Goal: Find specific page/section: Find specific page/section

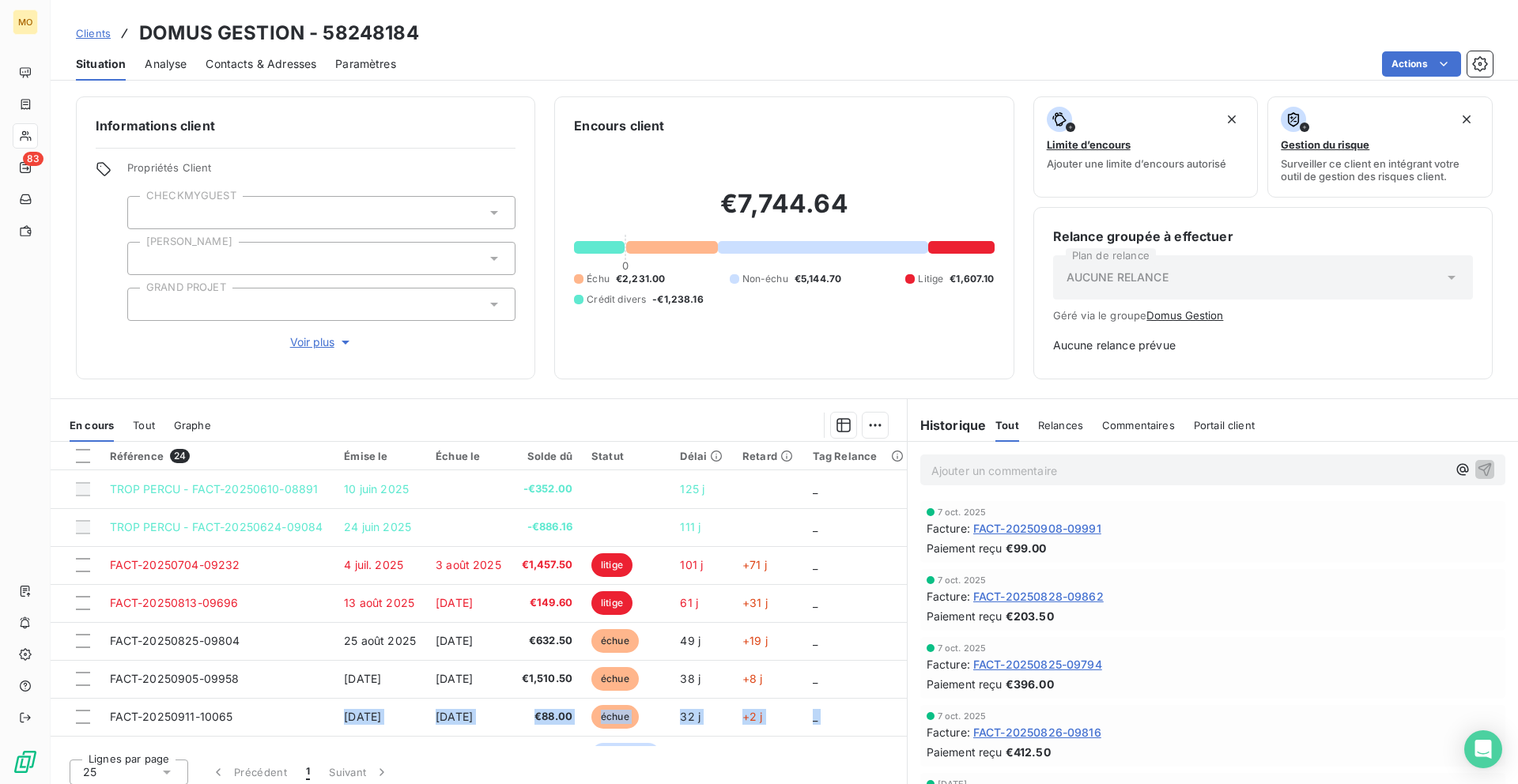
scroll to position [168, 0]
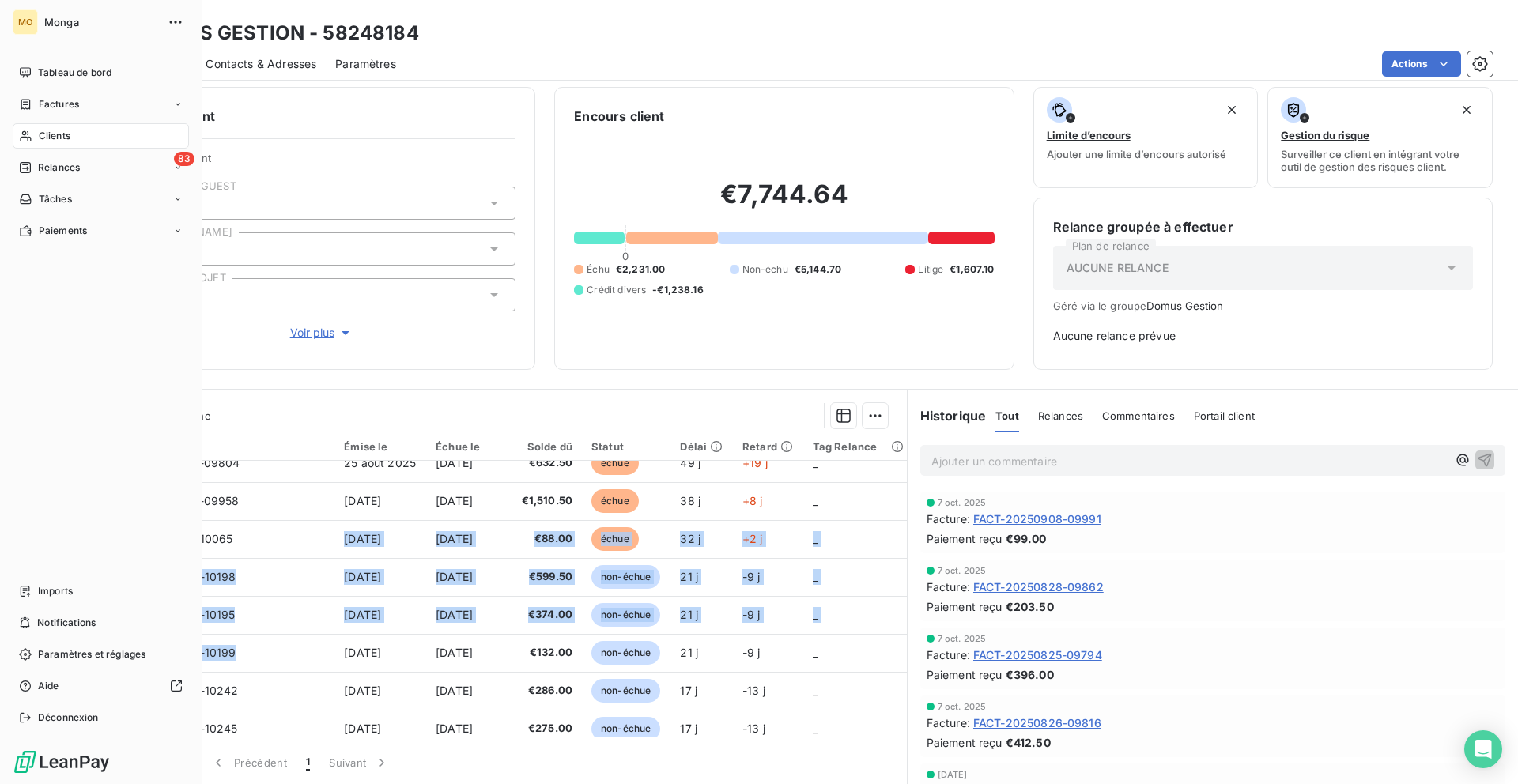
click at [6, 128] on div "MO Monga Tableau de bord Factures Clients 83 Relances Tâches Paiements Imports …" at bounding box center [101, 392] width 203 height 784
click at [41, 132] on span "Clients" at bounding box center [55, 136] width 32 height 14
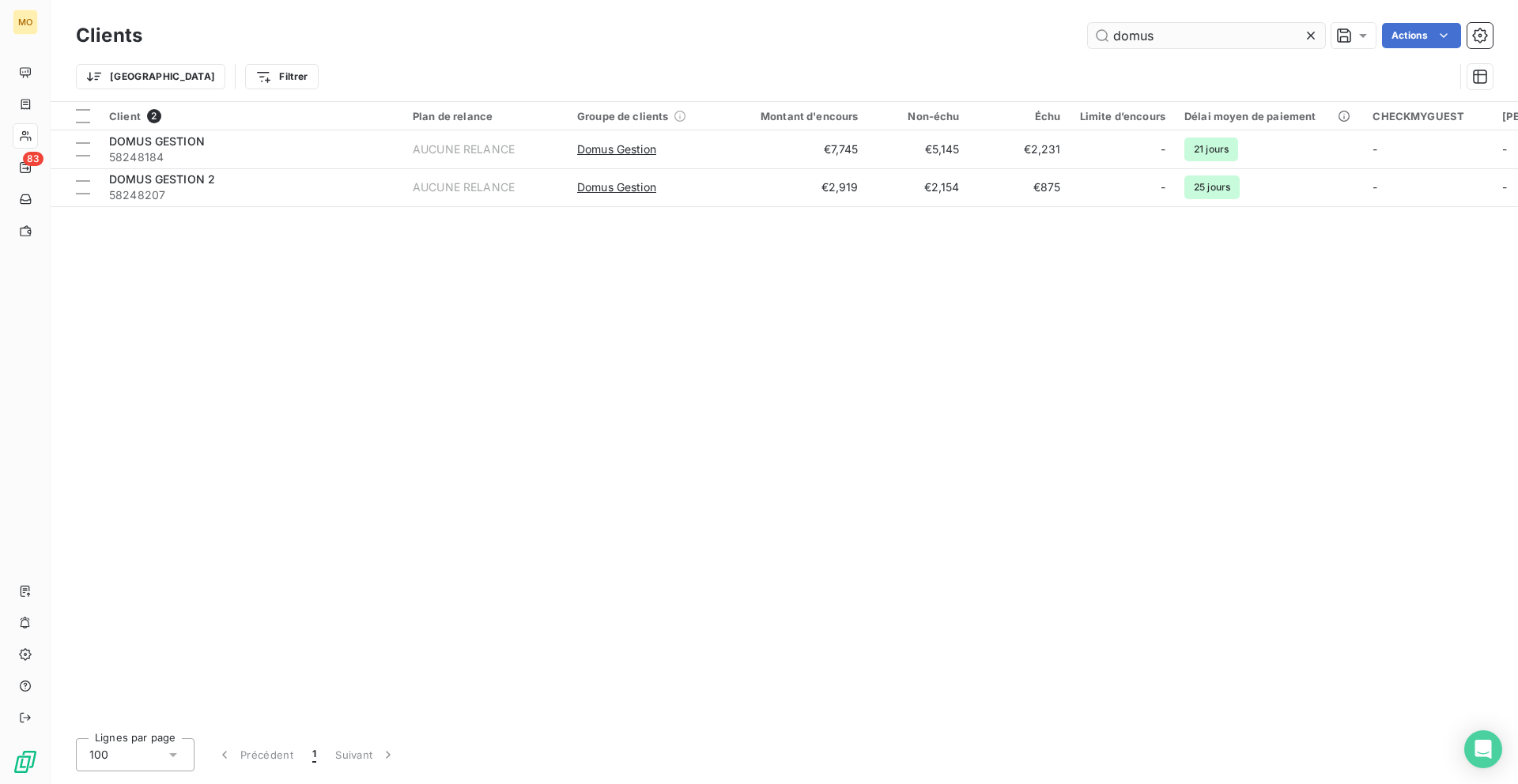
click at [1161, 45] on input "domus" at bounding box center [1206, 36] width 237 height 26
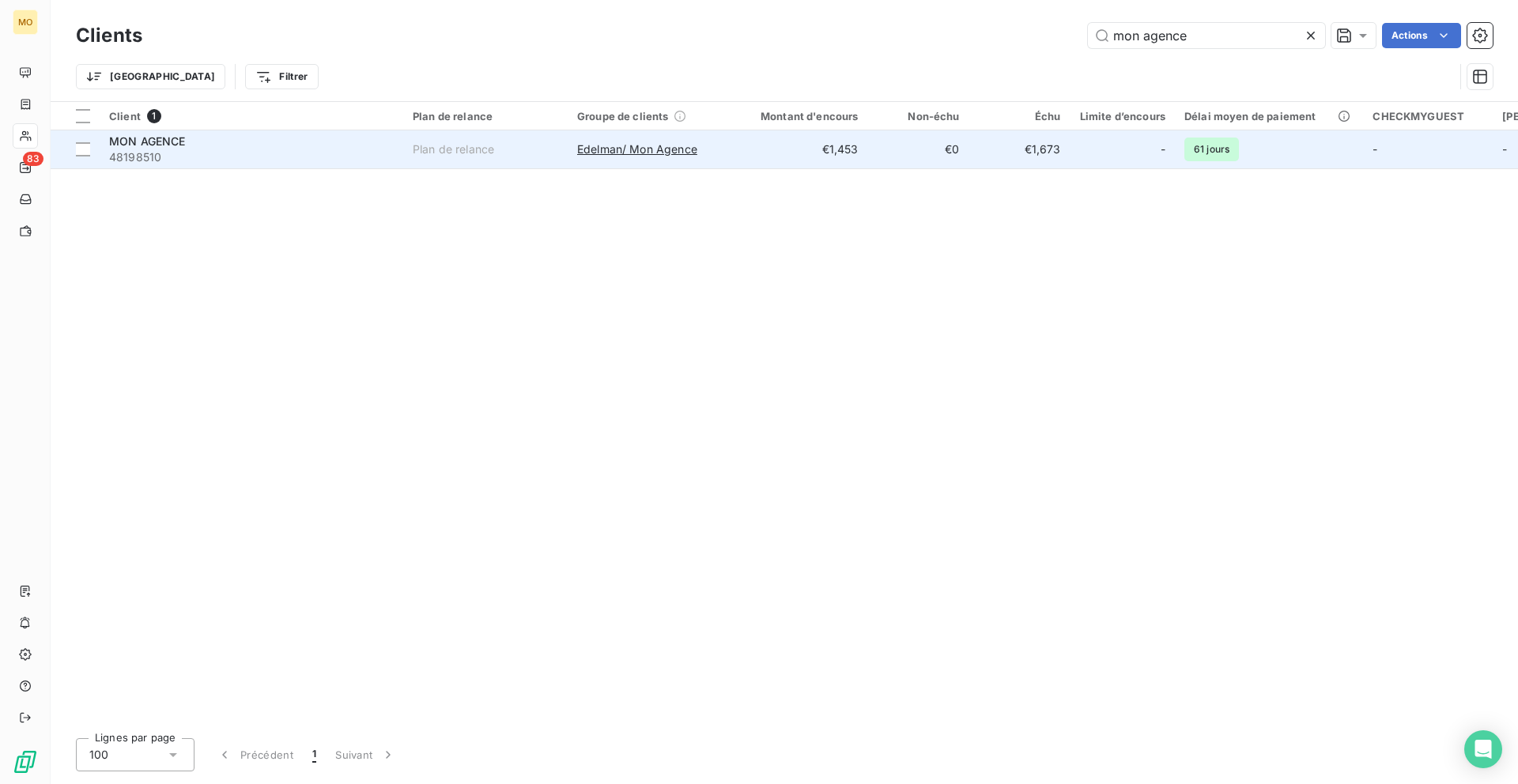
type input "mon agence"
click at [295, 163] on span "48198510" at bounding box center [251, 157] width 285 height 16
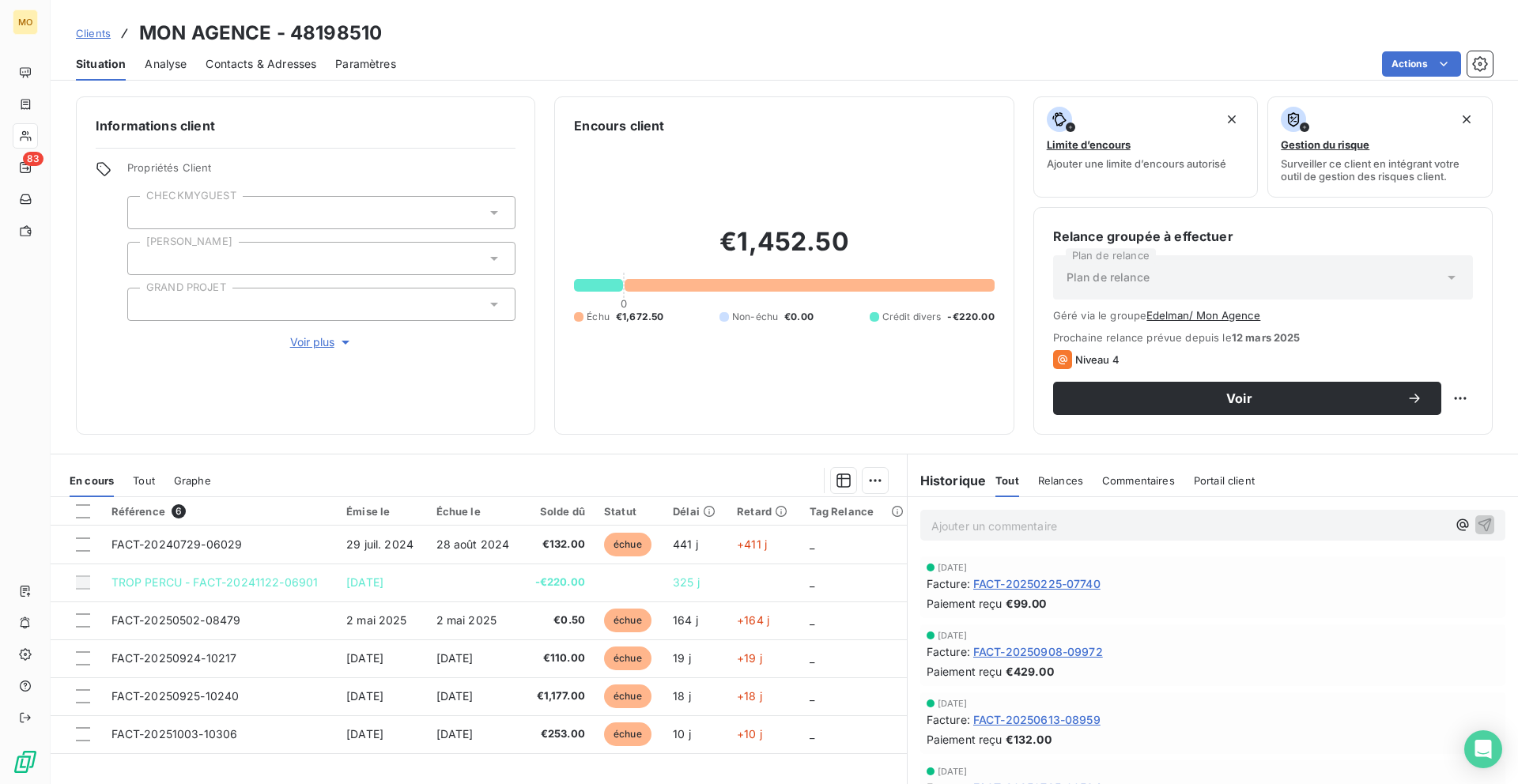
scroll to position [65, 0]
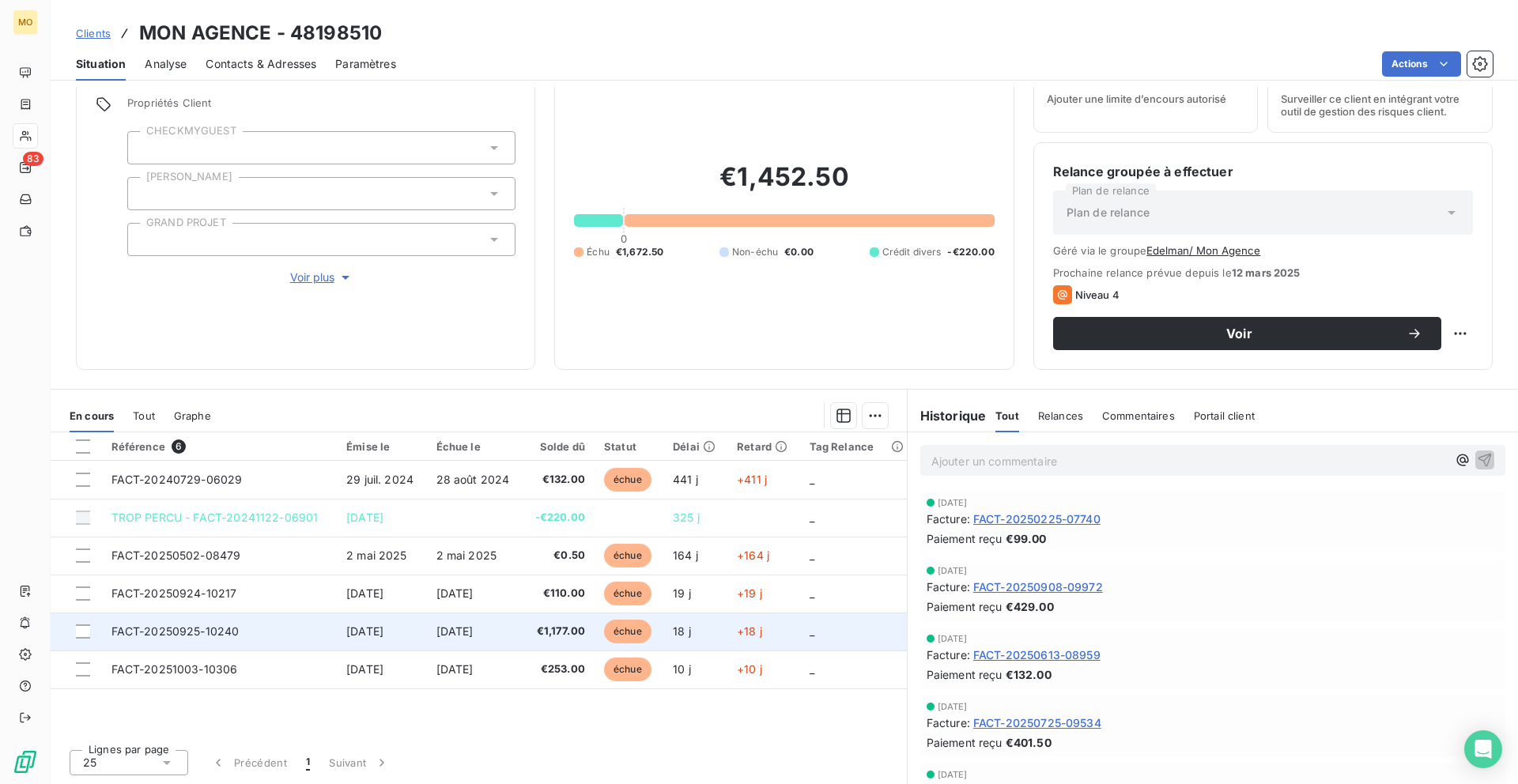
click at [455, 624] on span "[DATE]" at bounding box center [455, 631] width 37 height 14
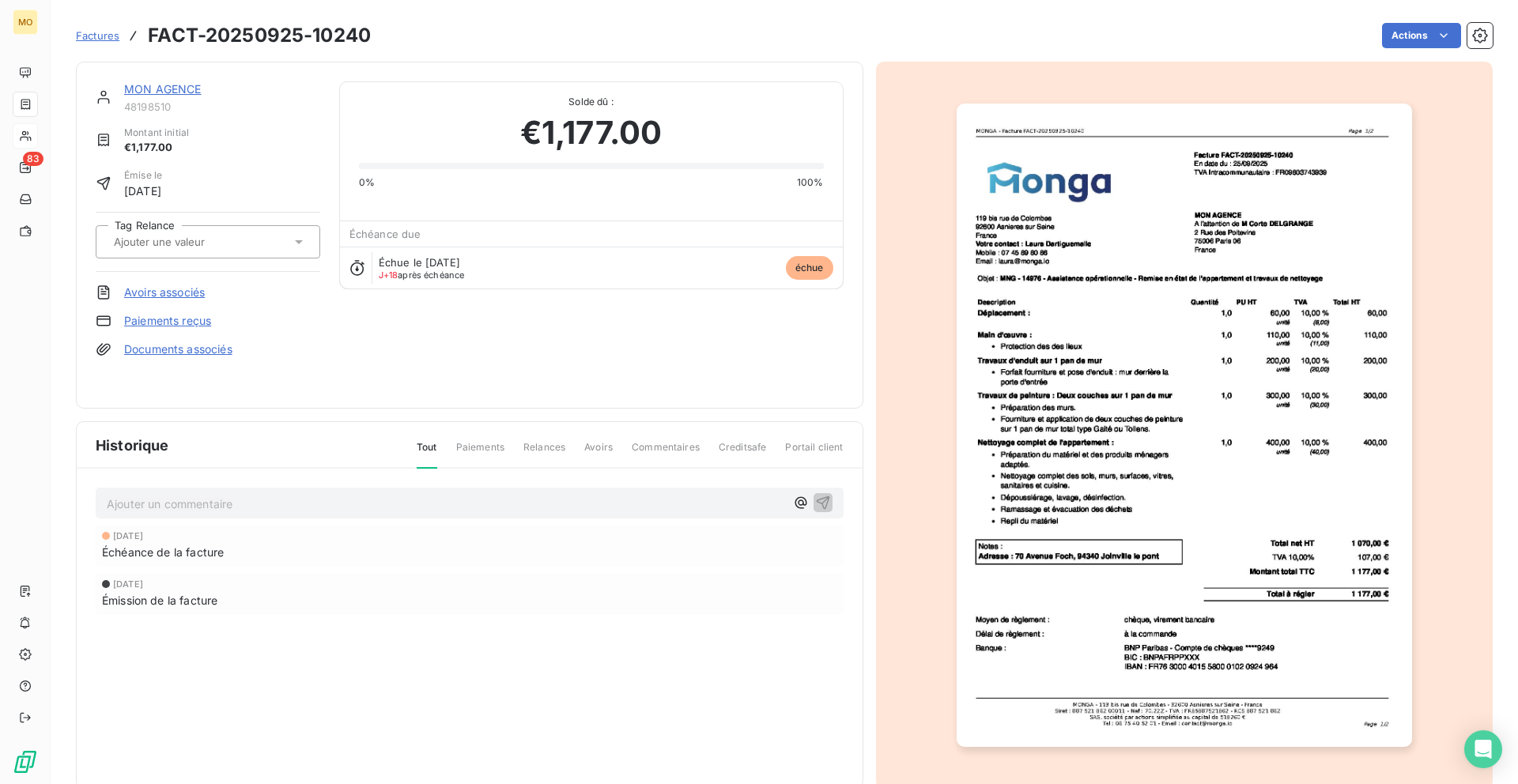
click at [1280, 205] on img "button" at bounding box center [1184, 425] width 455 height 644
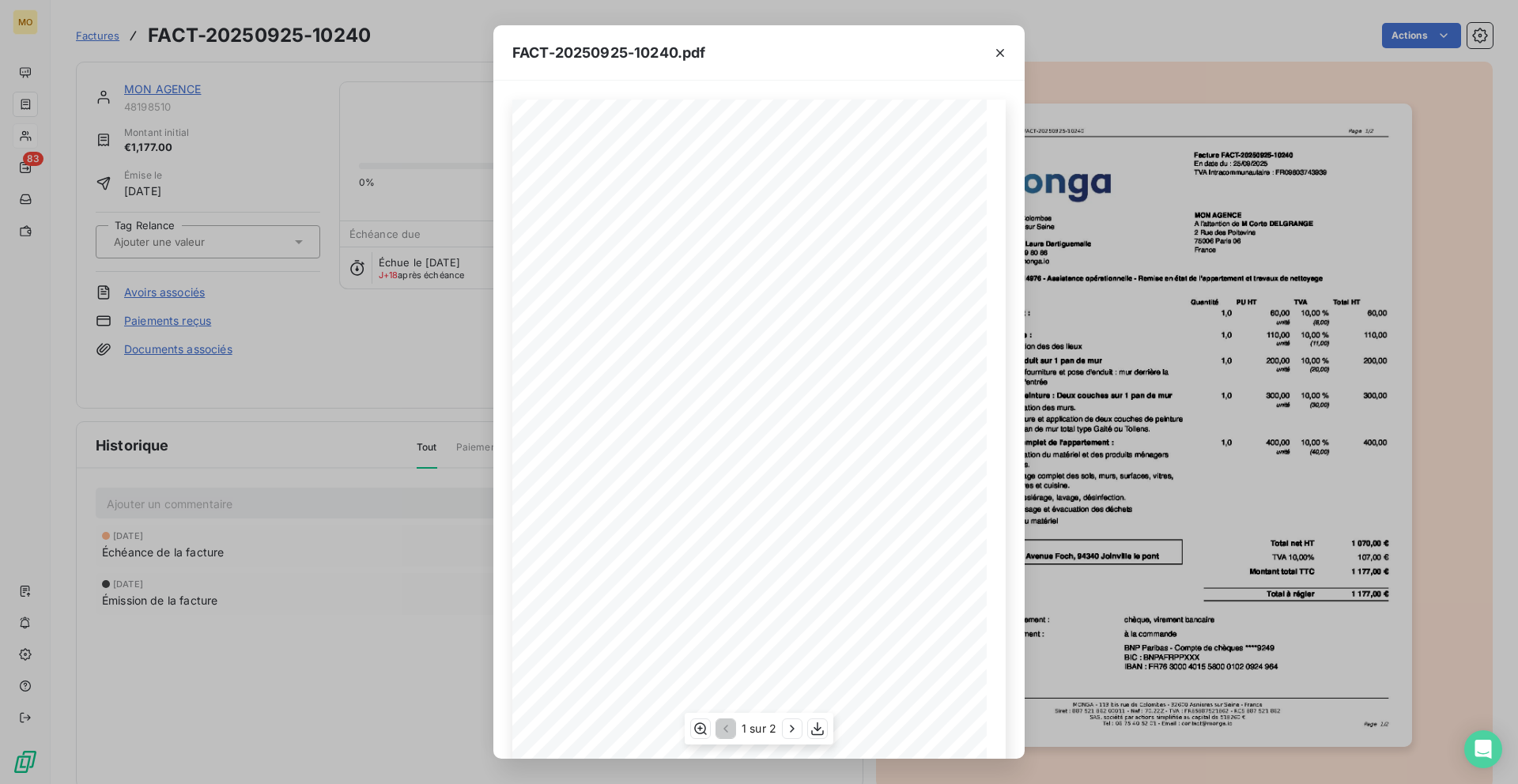
click at [865, 154] on span "Facture FACT-20250925-10240" at bounding box center [822, 152] width 104 height 7
click at [862, 154] on span "Facture FACT-20250925-10240" at bounding box center [822, 152] width 104 height 7
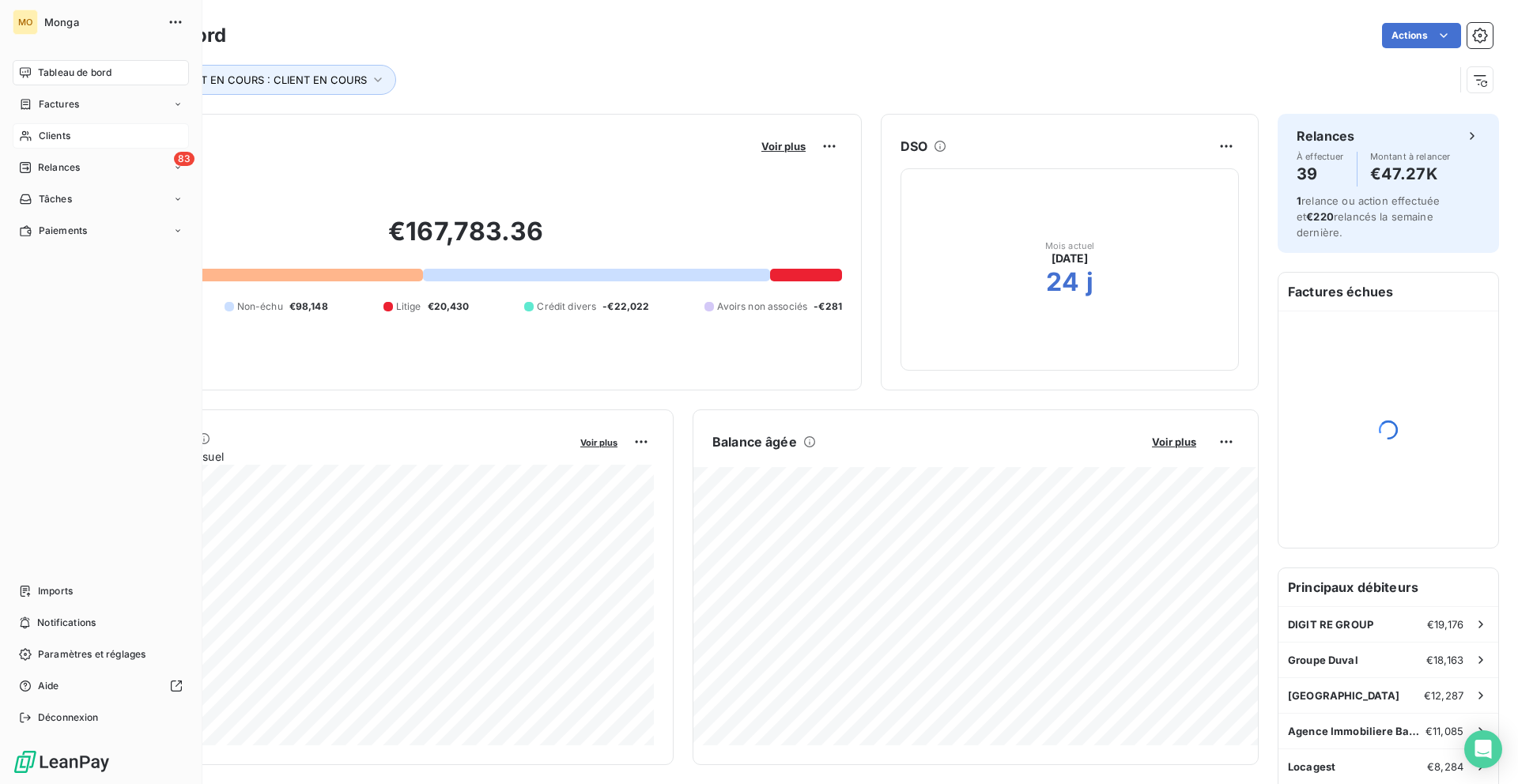
click at [30, 137] on icon at bounding box center [26, 136] width 14 height 13
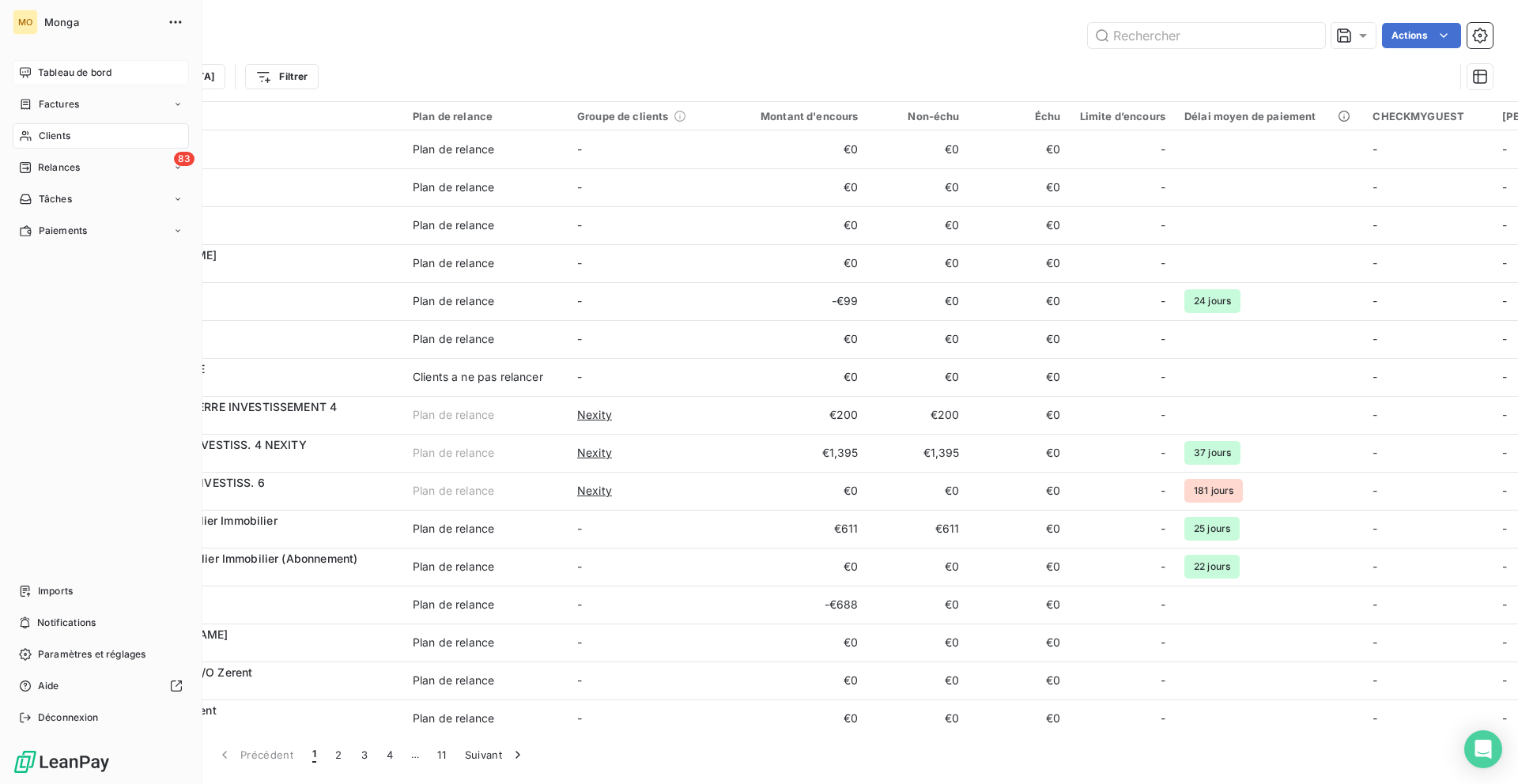
click at [38, 66] on span "Tableau de bord" at bounding box center [75, 73] width 73 height 14
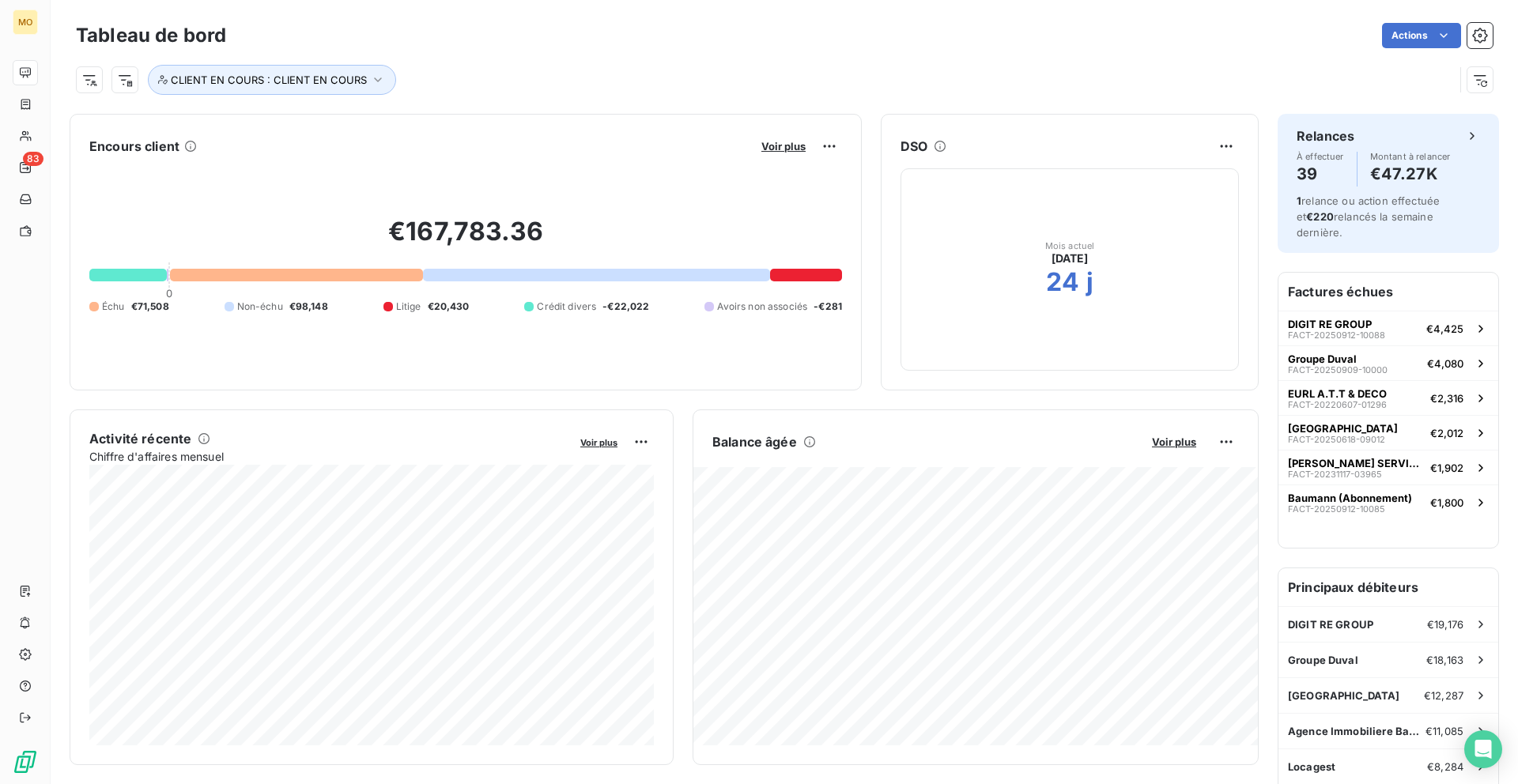
click at [773, 139] on button "Voir plus" at bounding box center [783, 146] width 53 height 14
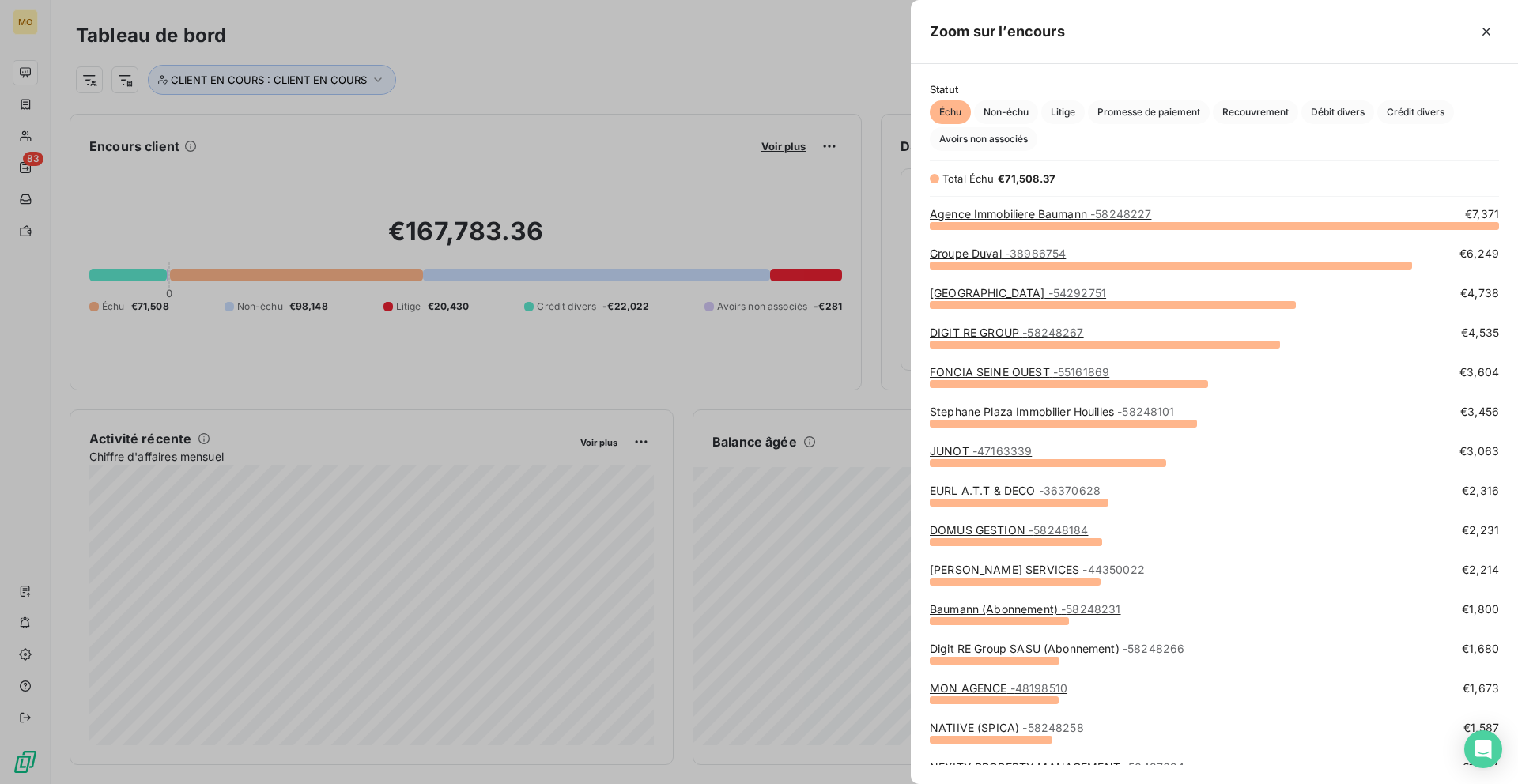
scroll to position [559, 607]
click at [772, 160] on div at bounding box center [759, 392] width 1518 height 784
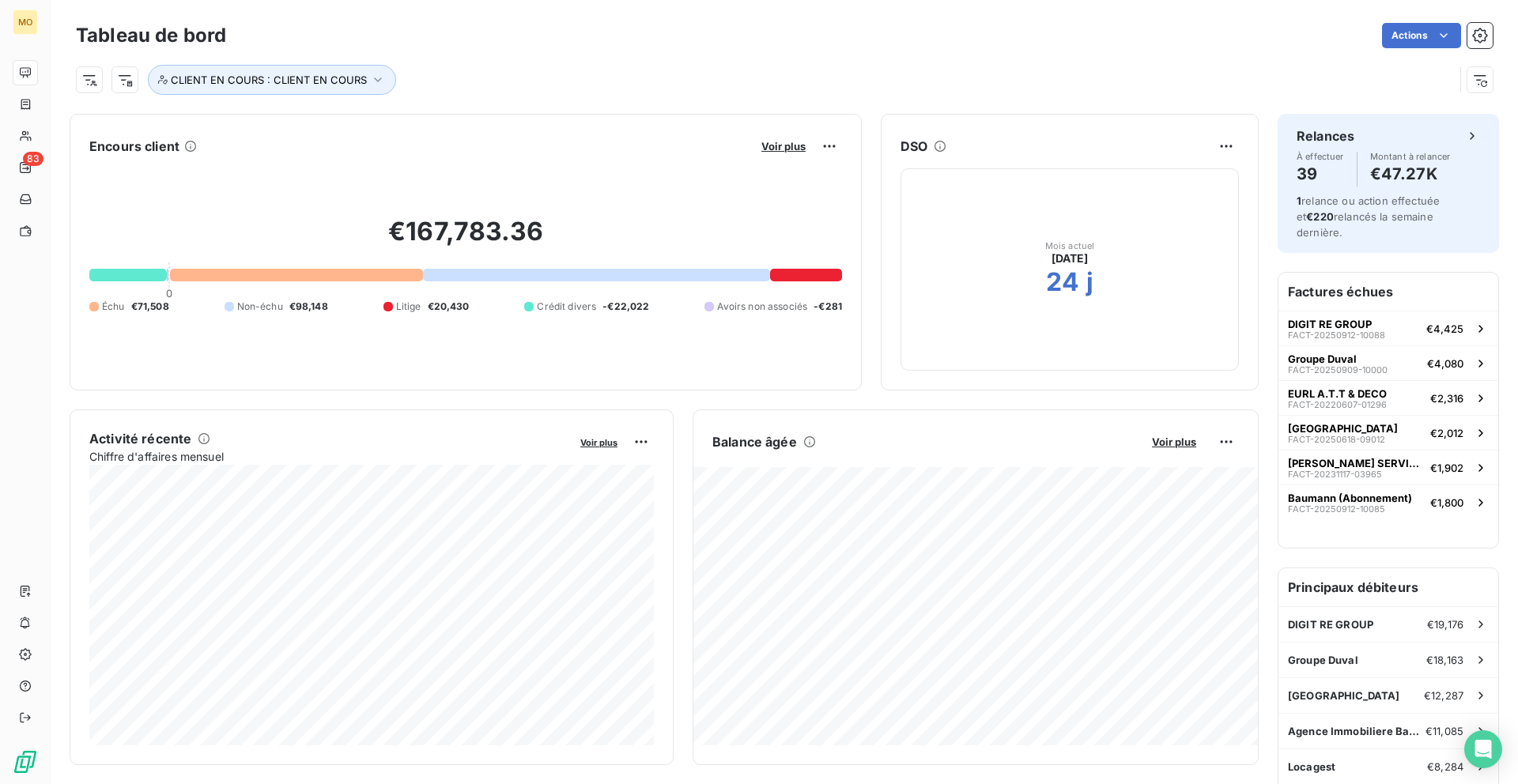
click at [772, 153] on div "Voir plus" at bounding box center [799, 147] width 85 height 26
click at [777, 136] on div "Voir plus" at bounding box center [799, 147] width 85 height 26
click at [779, 153] on div "Voir plus" at bounding box center [799, 147] width 85 height 26
click at [779, 143] on span "Voir plus" at bounding box center [784, 146] width 45 height 13
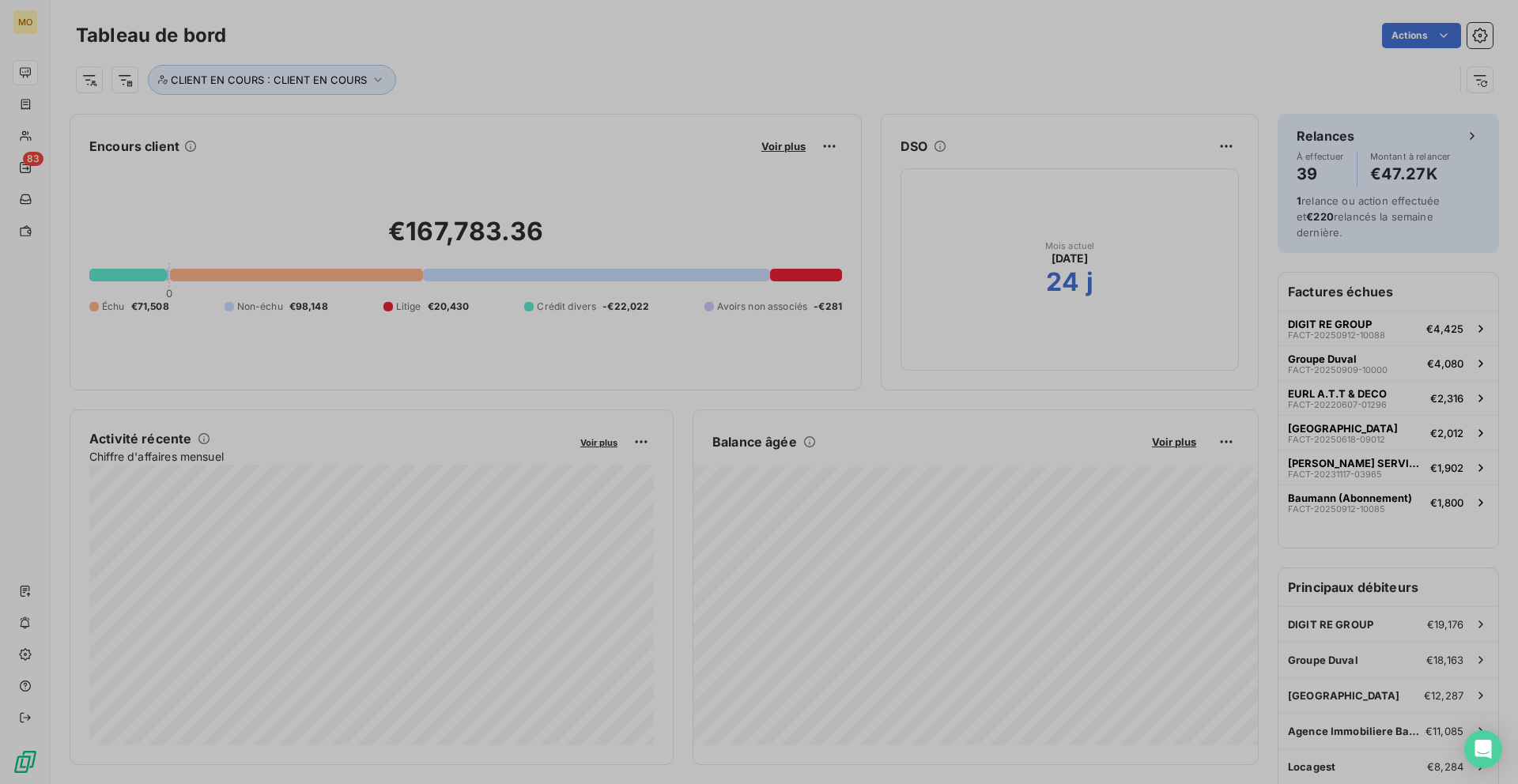
scroll to position [784, 607]
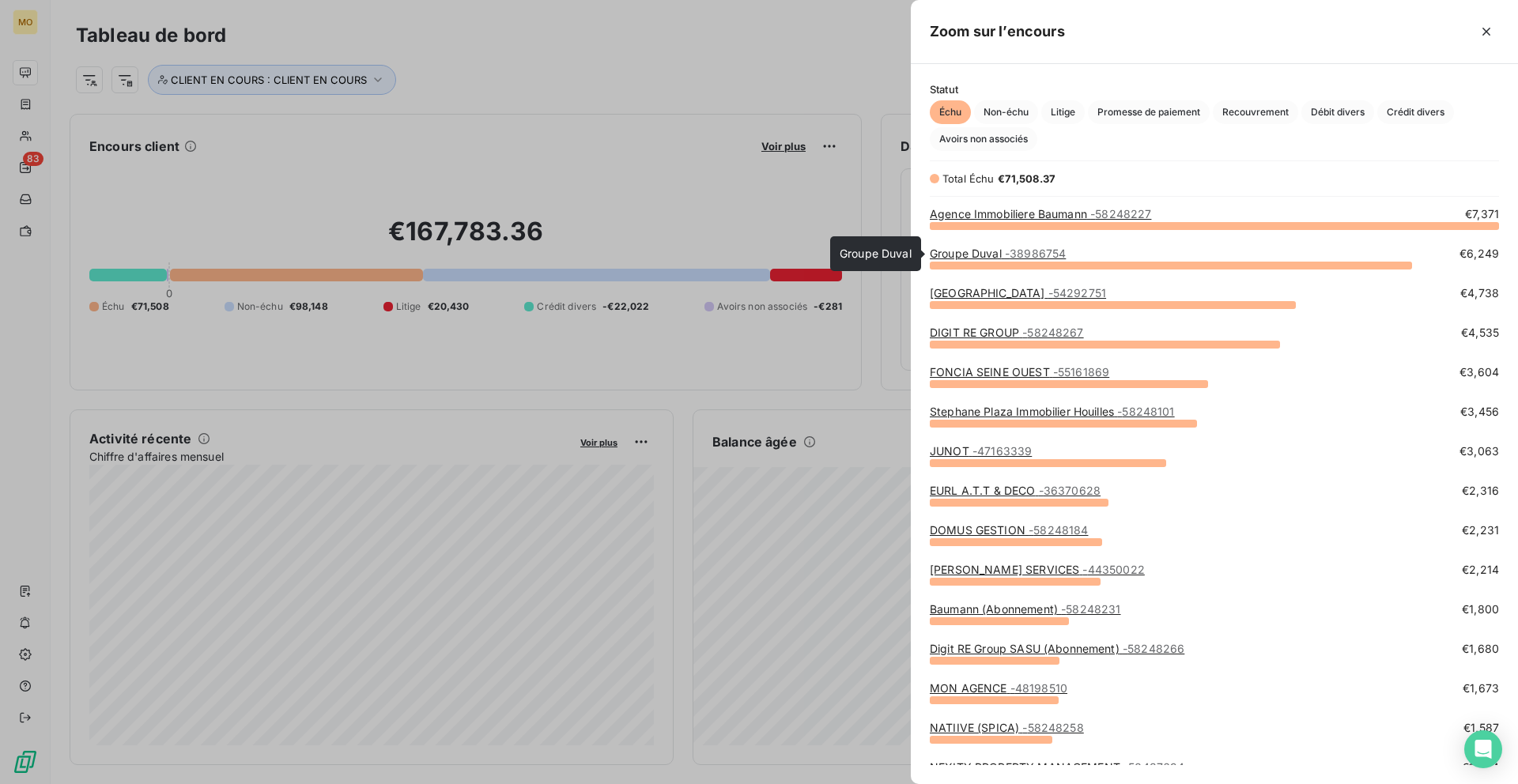
click at [1038, 252] on span "- 38986754" at bounding box center [1035, 253] width 61 height 14
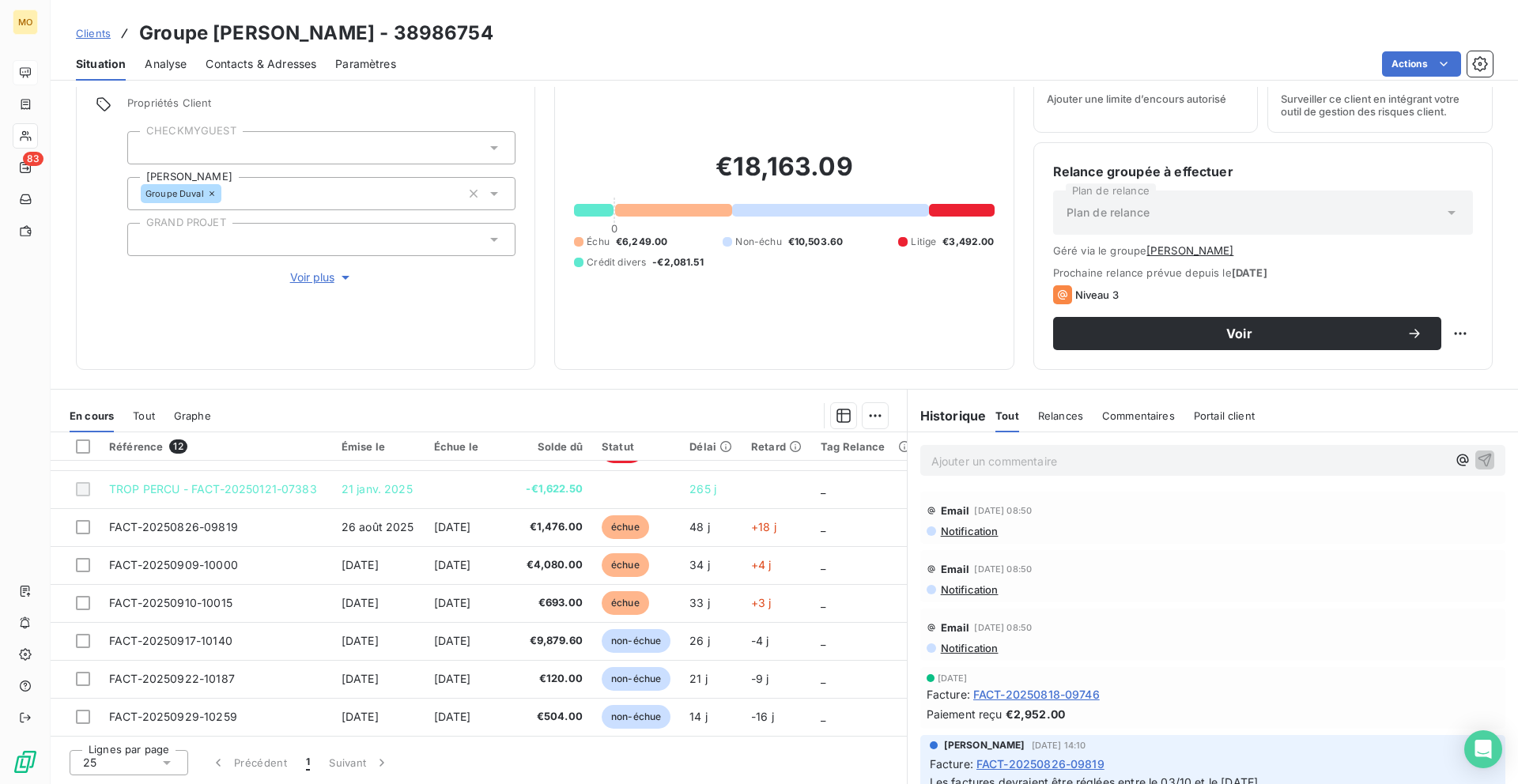
scroll to position [187, 0]
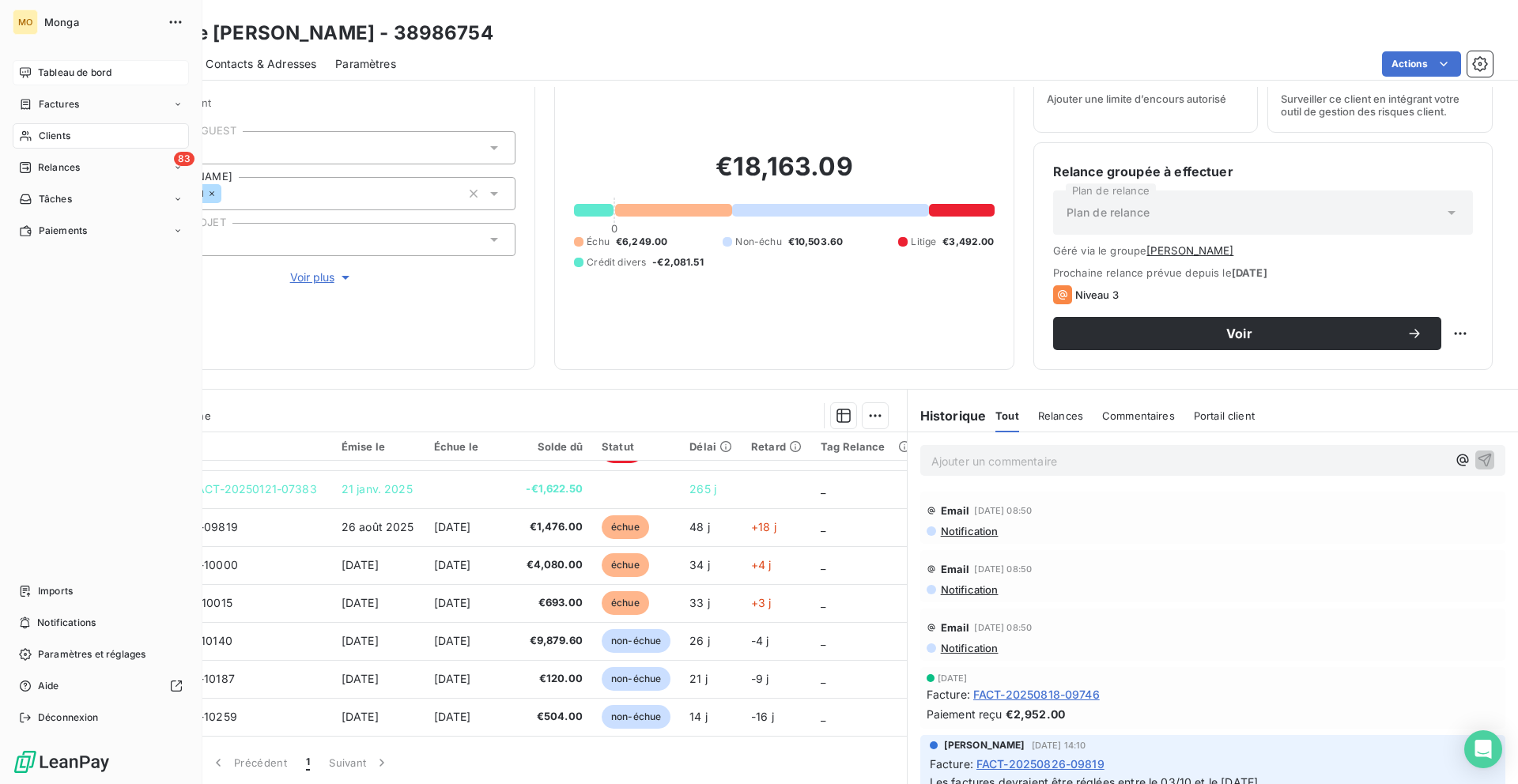
click at [30, 77] on icon at bounding box center [26, 73] width 13 height 13
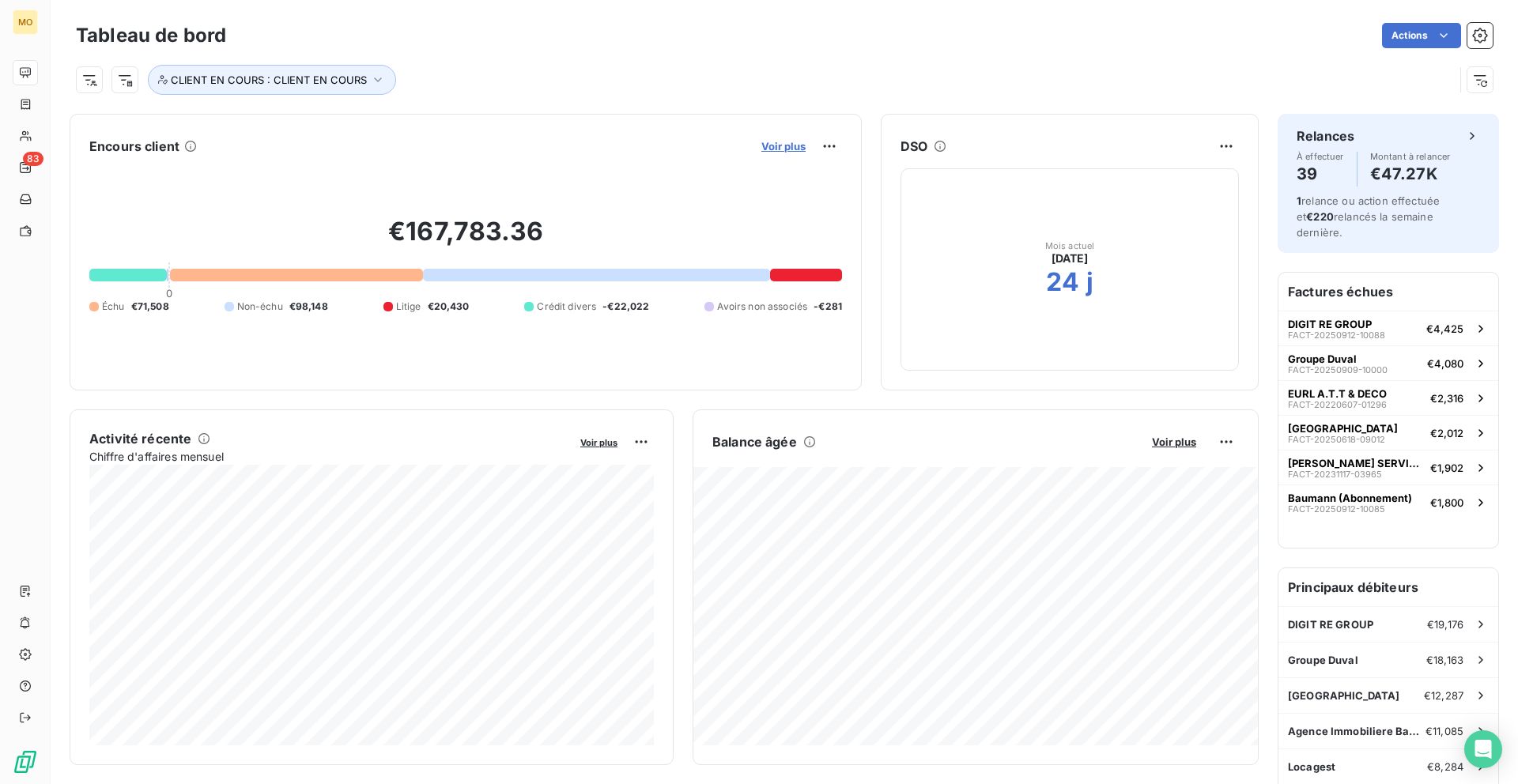
click at [771, 147] on span "Voir plus" at bounding box center [784, 146] width 45 height 13
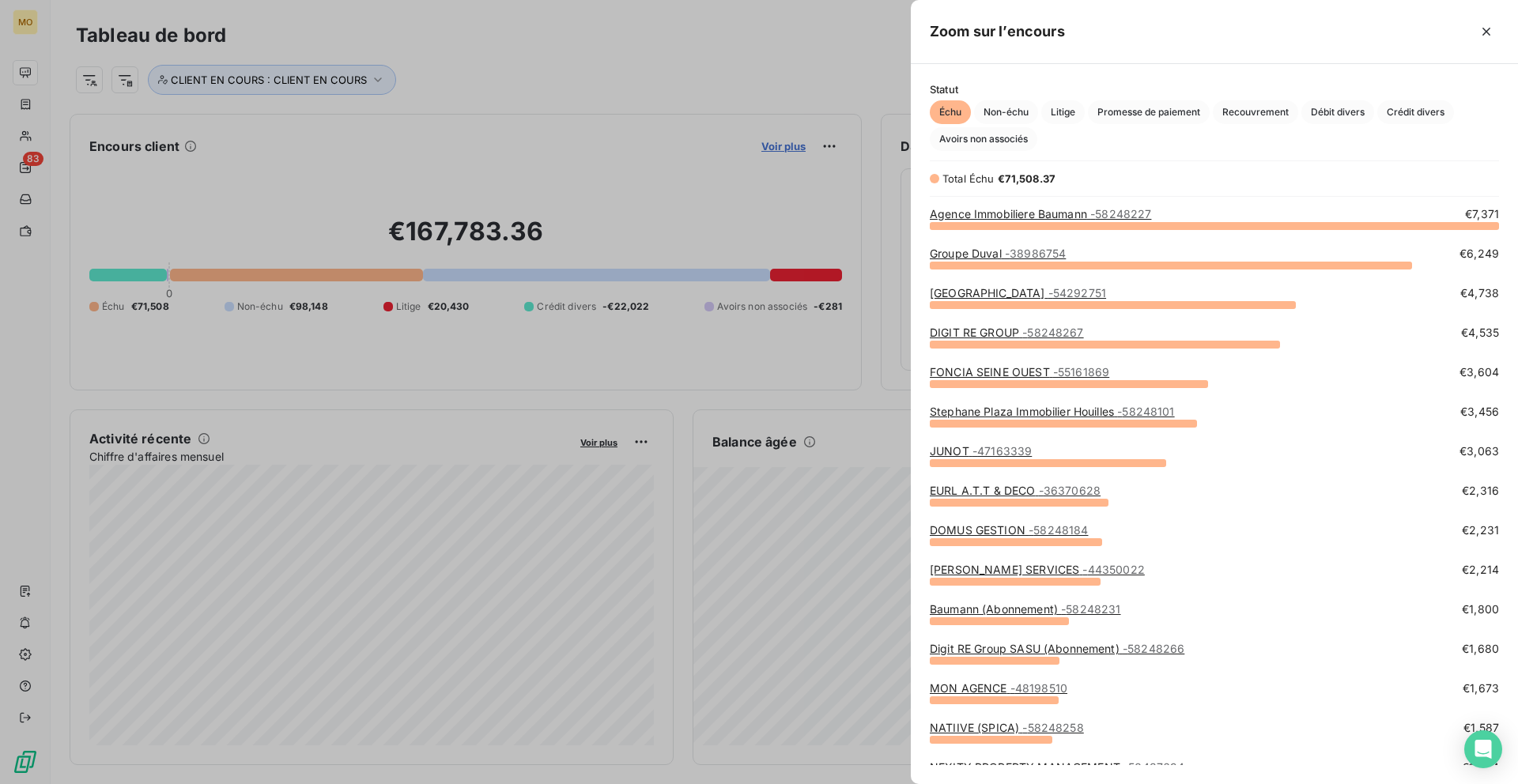
scroll to position [559, 607]
click at [1052, 214] on link "Agence Immobiliere Baumann - 58248227" at bounding box center [1041, 214] width 222 height 14
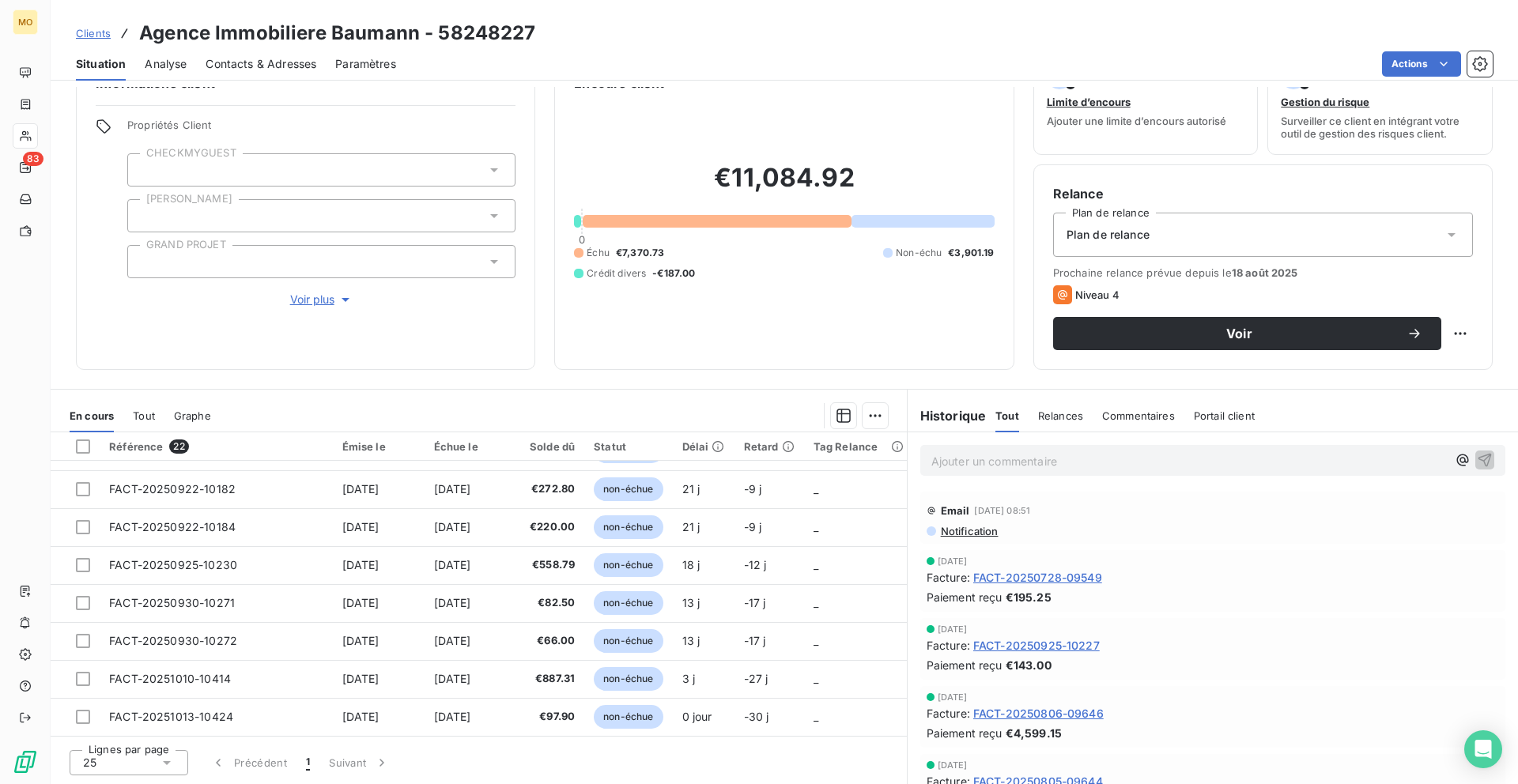
scroll to position [566, 0]
